Goal: Information Seeking & Learning: Learn about a topic

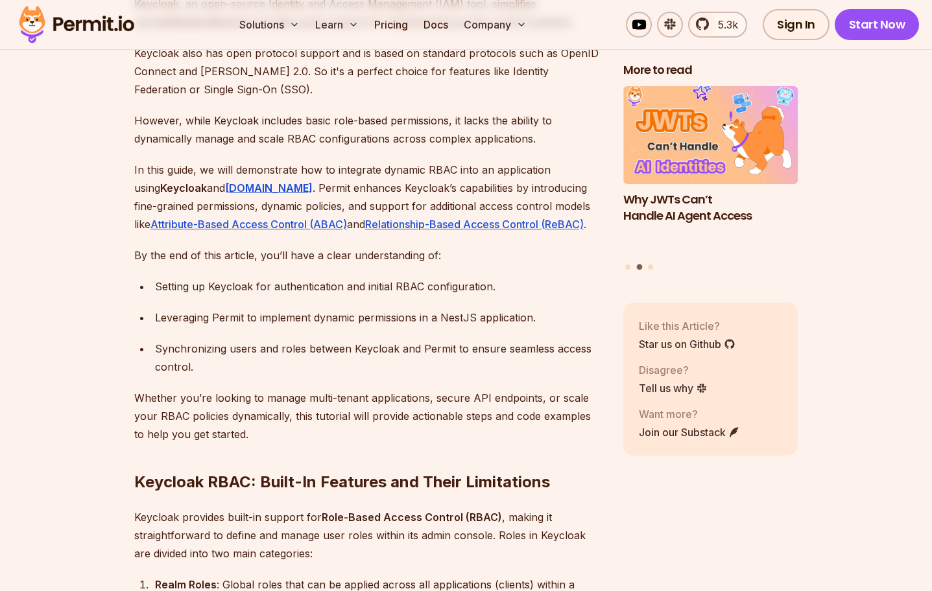
scroll to position [1037, 0]
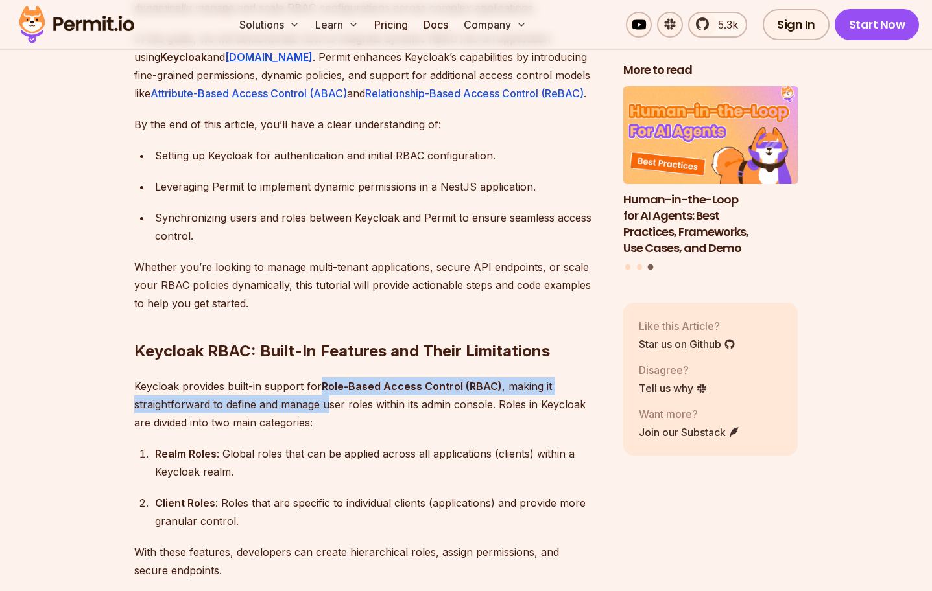
drag, startPoint x: 322, startPoint y: 366, endPoint x: 329, endPoint y: 385, distance: 19.5
click at [329, 385] on p "Keycloak provides built-in support for Role-Based Access Control (RBAC) , makin…" at bounding box center [368, 404] width 468 height 54
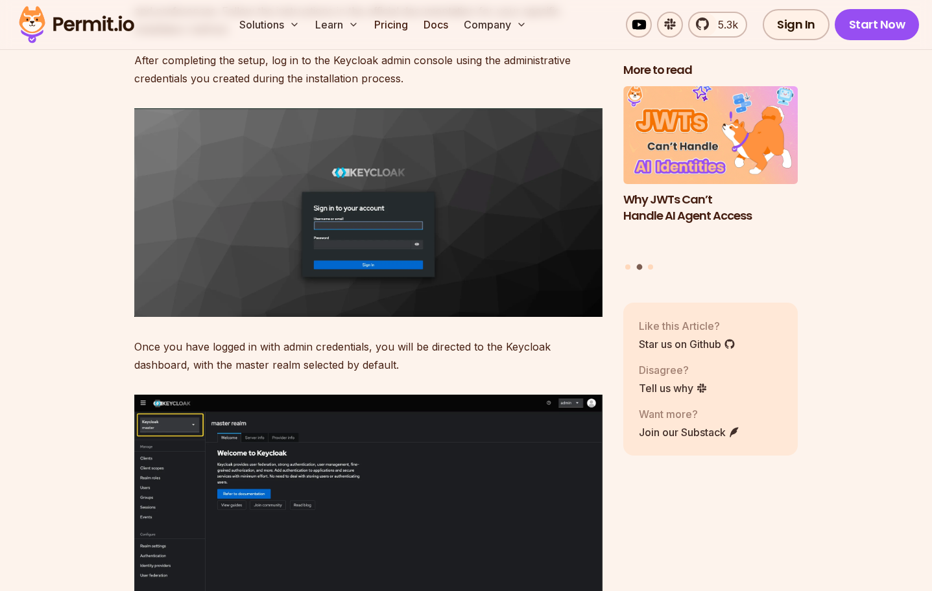
scroll to position [3112, 0]
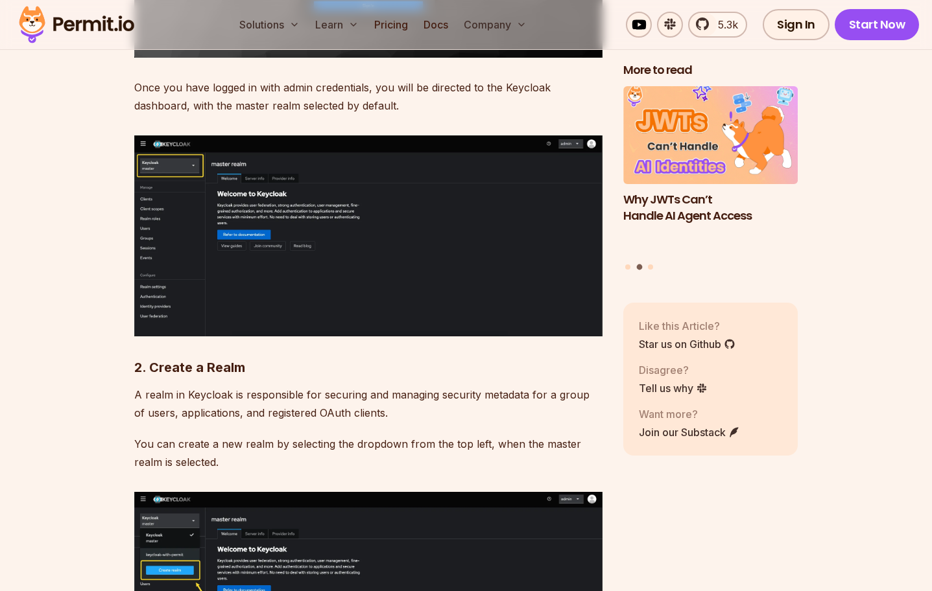
click at [217, 392] on p "A realm in Keycloak is responsible for securing and managing security metadata …" at bounding box center [368, 404] width 468 height 36
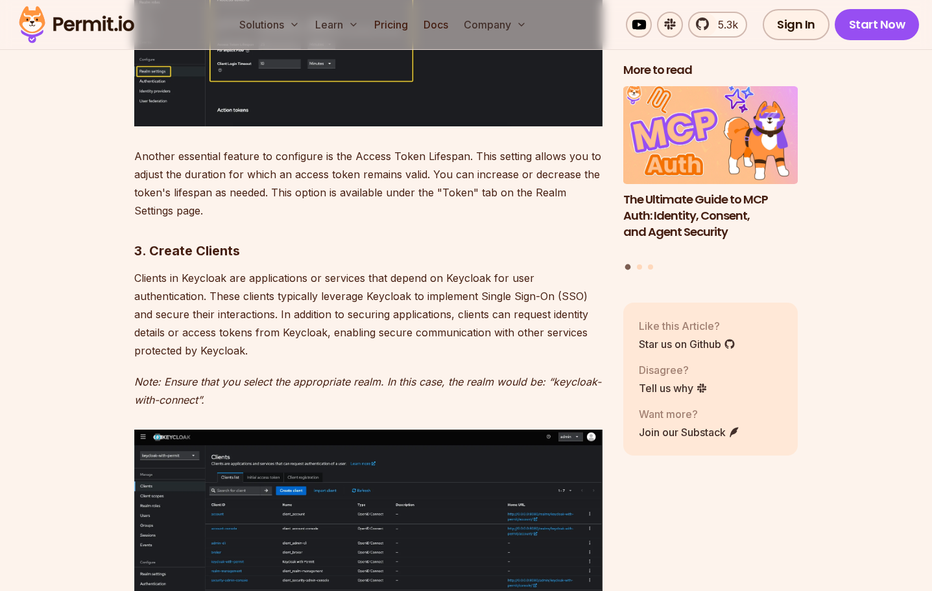
scroll to position [4863, 0]
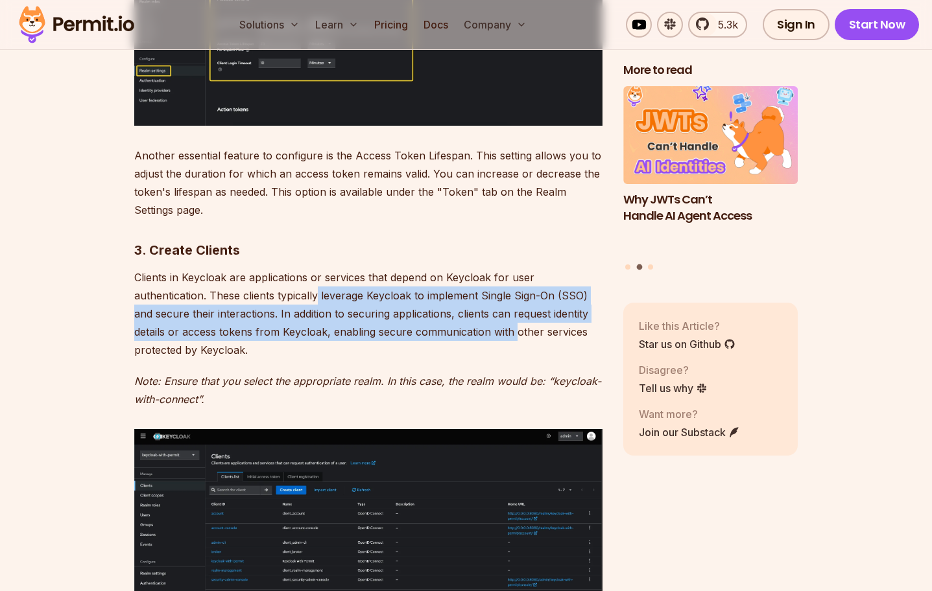
drag, startPoint x: 316, startPoint y: 279, endPoint x: 514, endPoint y: 311, distance: 200.9
click at [514, 311] on p "Clients in Keycloak are applications or services that depend on Keycloak for us…" at bounding box center [368, 313] width 468 height 91
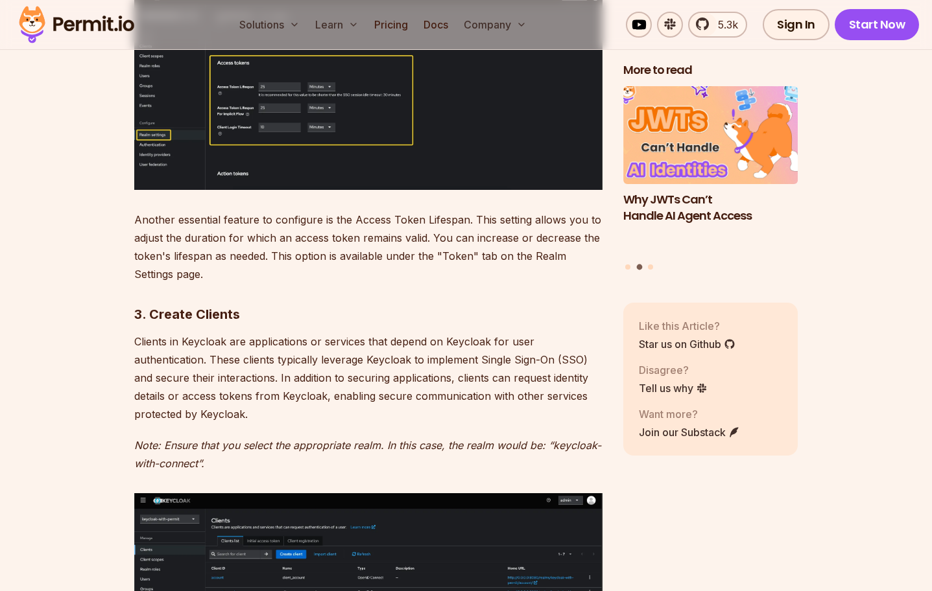
scroll to position [4798, 0]
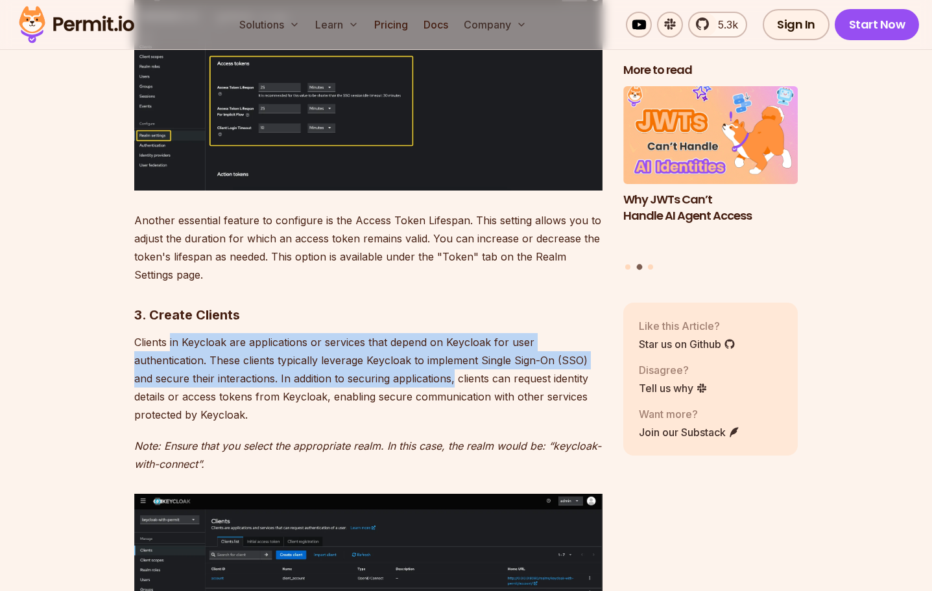
drag, startPoint x: 169, startPoint y: 320, endPoint x: 455, endPoint y: 355, distance: 288.1
click at [455, 355] on p "Clients in Keycloak are applications or services that depend on Keycloak for us…" at bounding box center [368, 378] width 468 height 91
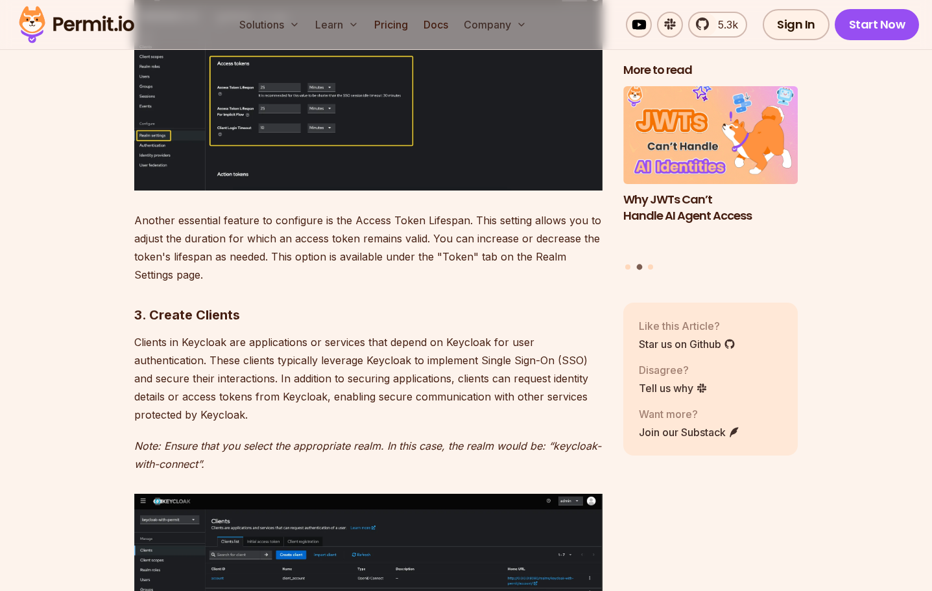
click at [444, 383] on p "Clients in Keycloak are applications or services that depend on Keycloak for us…" at bounding box center [368, 378] width 468 height 91
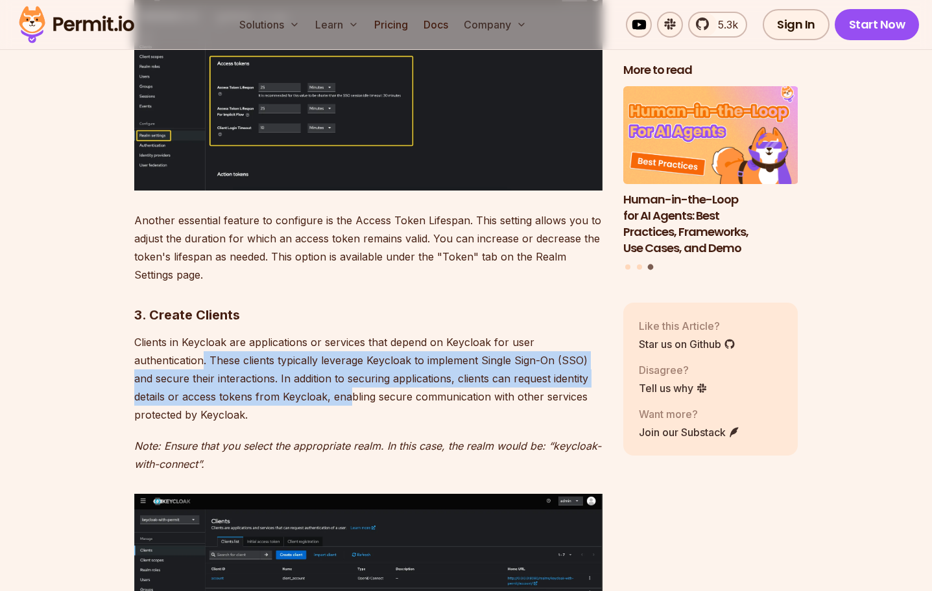
drag, startPoint x: 204, startPoint y: 340, endPoint x: 348, endPoint y: 379, distance: 148.9
click at [348, 379] on p "Clients in Keycloak are applications or services that depend on Keycloak for us…" at bounding box center [368, 378] width 468 height 91
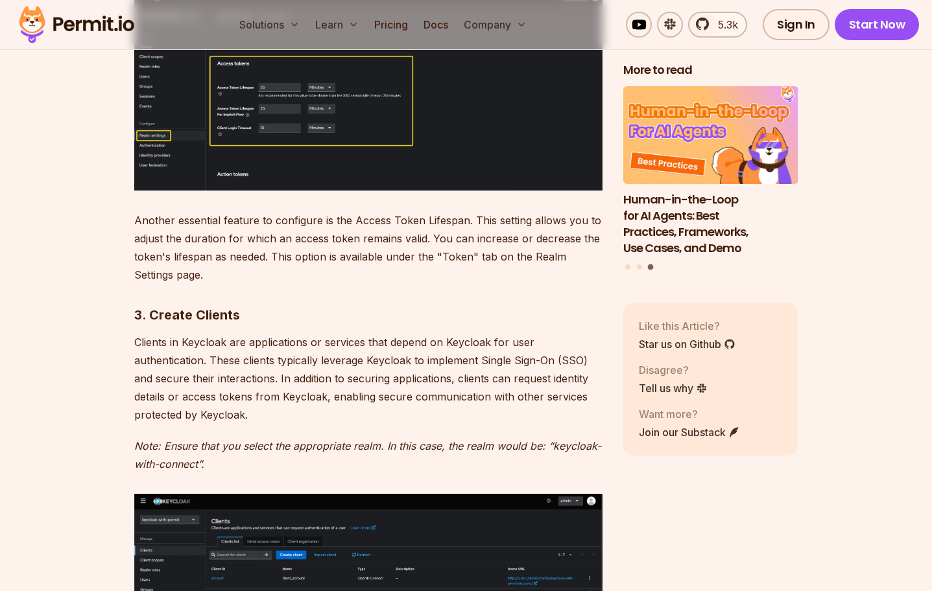
click at [480, 399] on p "Clients in Keycloak are applications or services that depend on Keycloak for us…" at bounding box center [368, 378] width 468 height 91
